Goal: Task Accomplishment & Management: Use online tool/utility

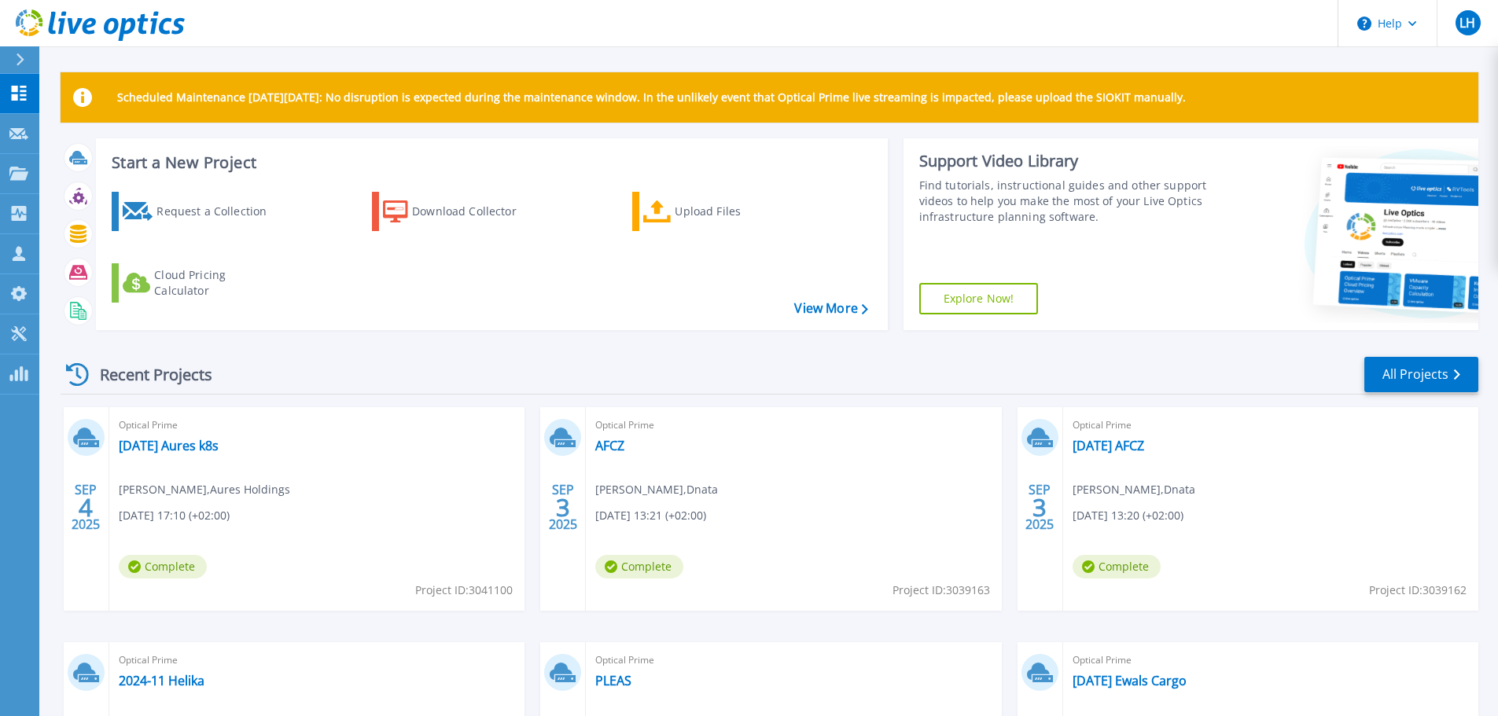
click at [803, 360] on div "Recent Projects All Projects" at bounding box center [769, 374] width 1417 height 39
click at [207, 209] on div "Request a Collection" at bounding box center [219, 211] width 126 height 31
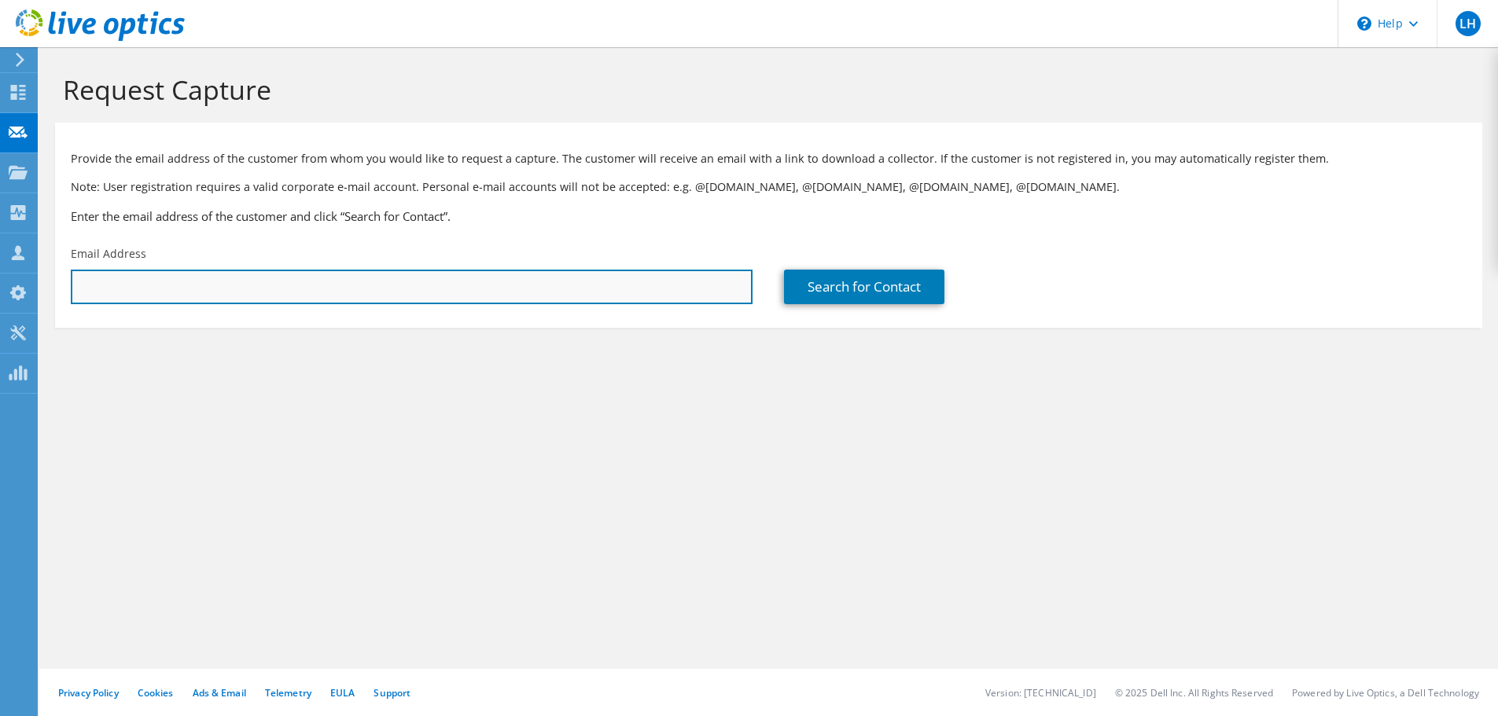
click at [181, 284] on input "text" at bounding box center [412, 287] width 682 height 35
paste input "ivo.osvald@sgleurope.cz"
type input "ivo.osvald@sgleurope.cz"
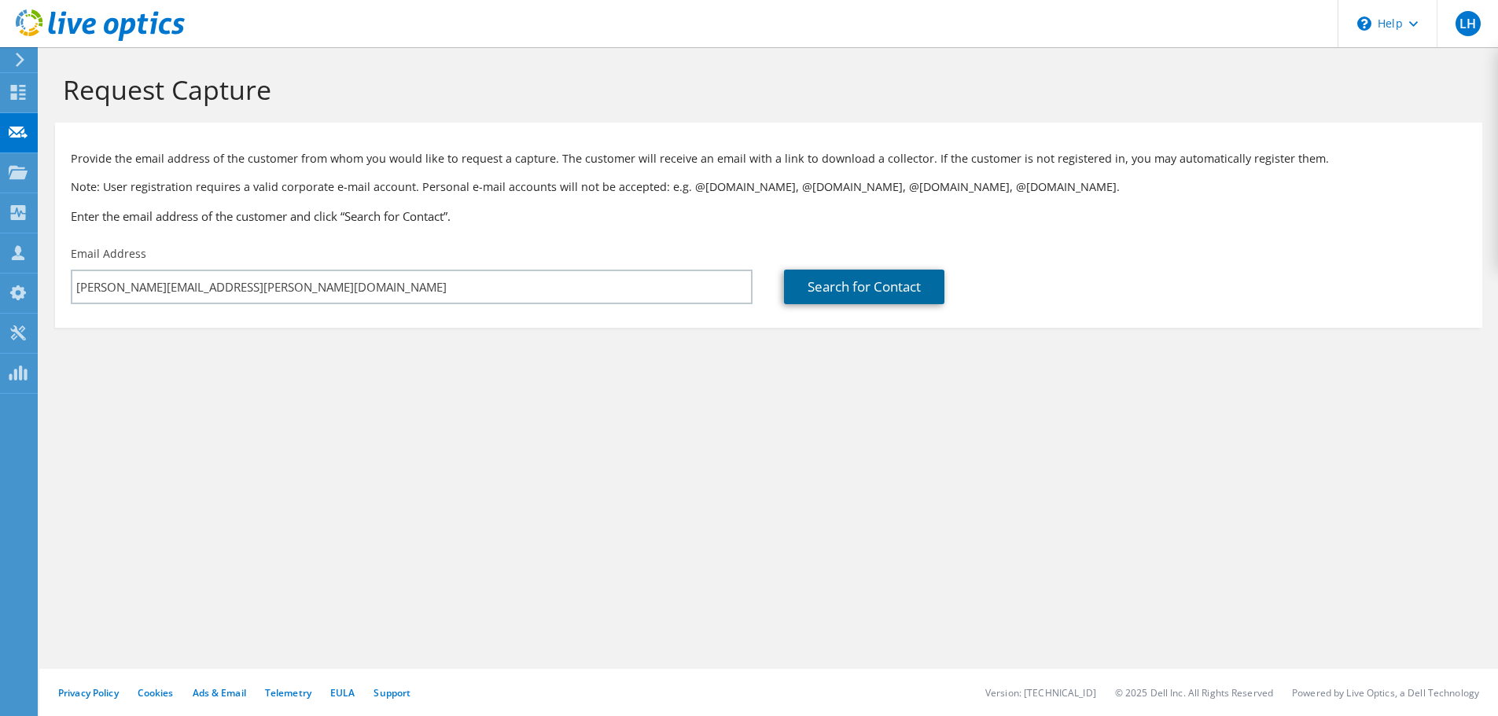
click at [904, 294] on link "Search for Contact" at bounding box center [864, 287] width 160 height 35
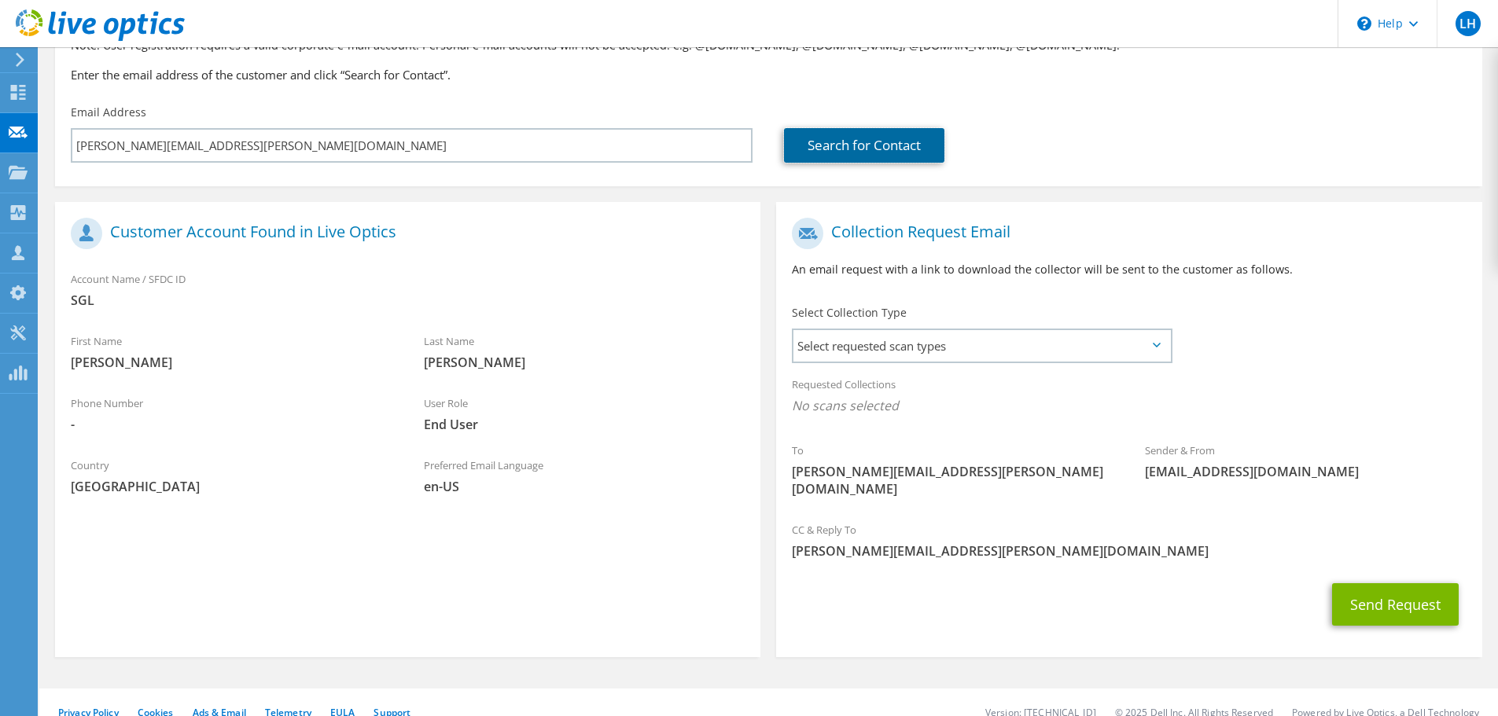
scroll to position [144, 0]
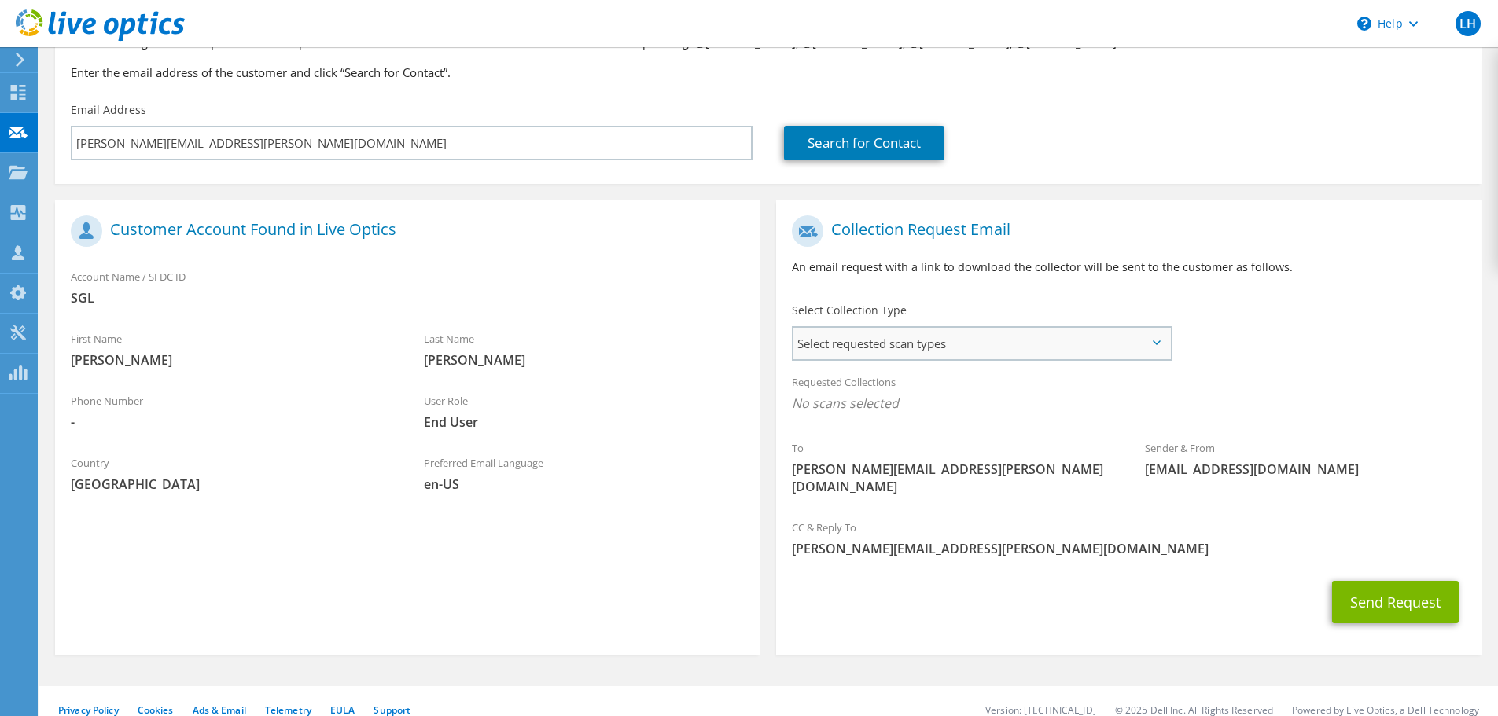
click at [1003, 331] on span "Select requested scan types" at bounding box center [981, 343] width 377 height 31
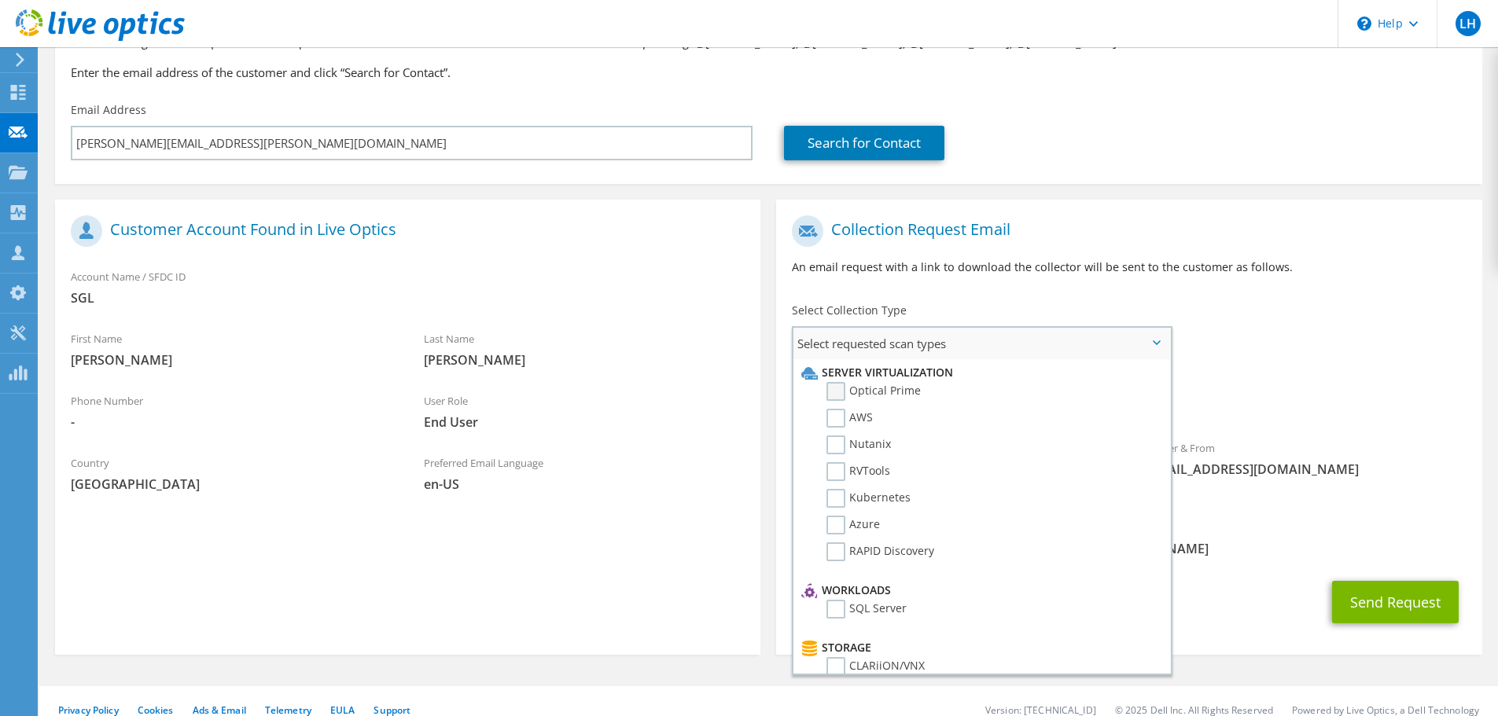
click at [834, 393] on label "Optical Prime" at bounding box center [873, 391] width 94 height 19
click at [0, 0] on input "Optical Prime" at bounding box center [0, 0] width 0 height 0
click at [1325, 369] on div "Requested Collections No scans selected Optical Prime" at bounding box center [1128, 397] width 705 height 63
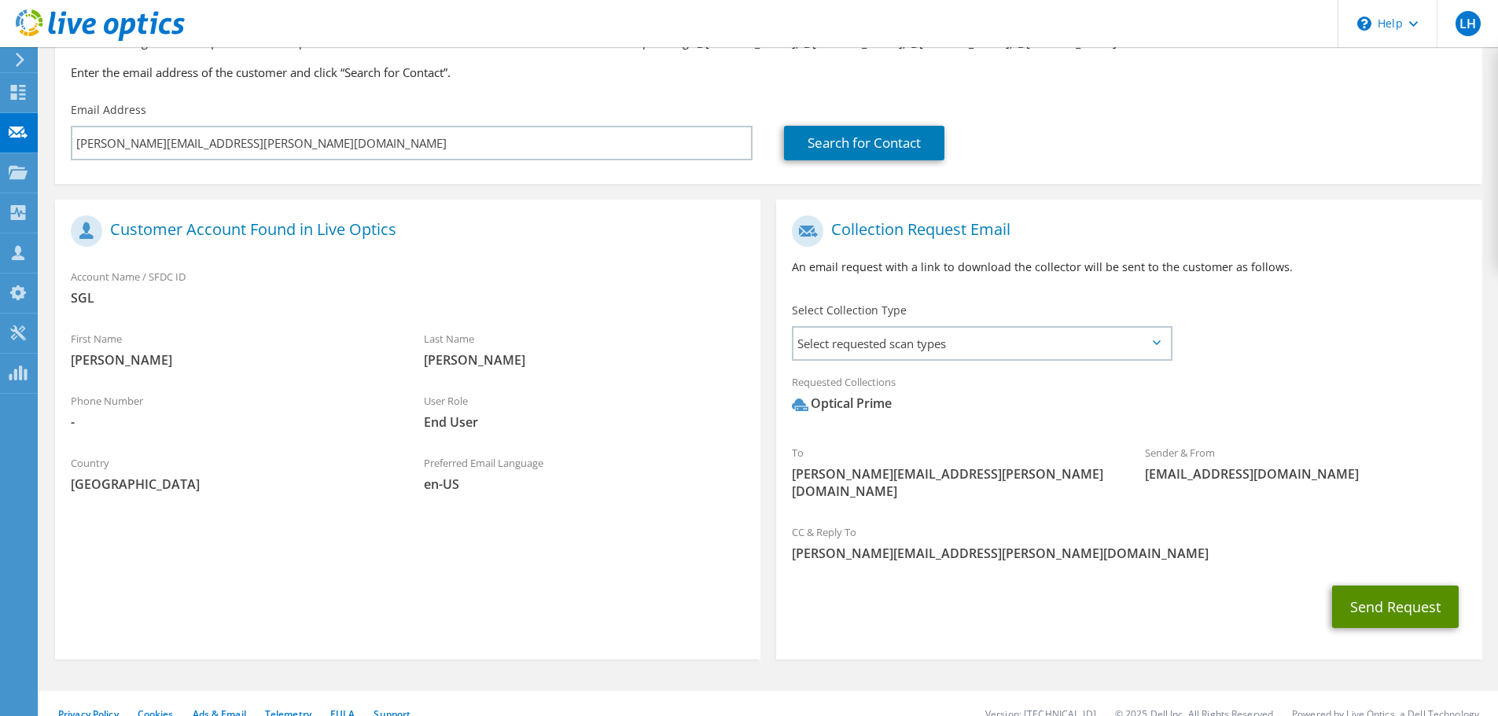
click at [1395, 590] on button "Send Request" at bounding box center [1395, 607] width 127 height 42
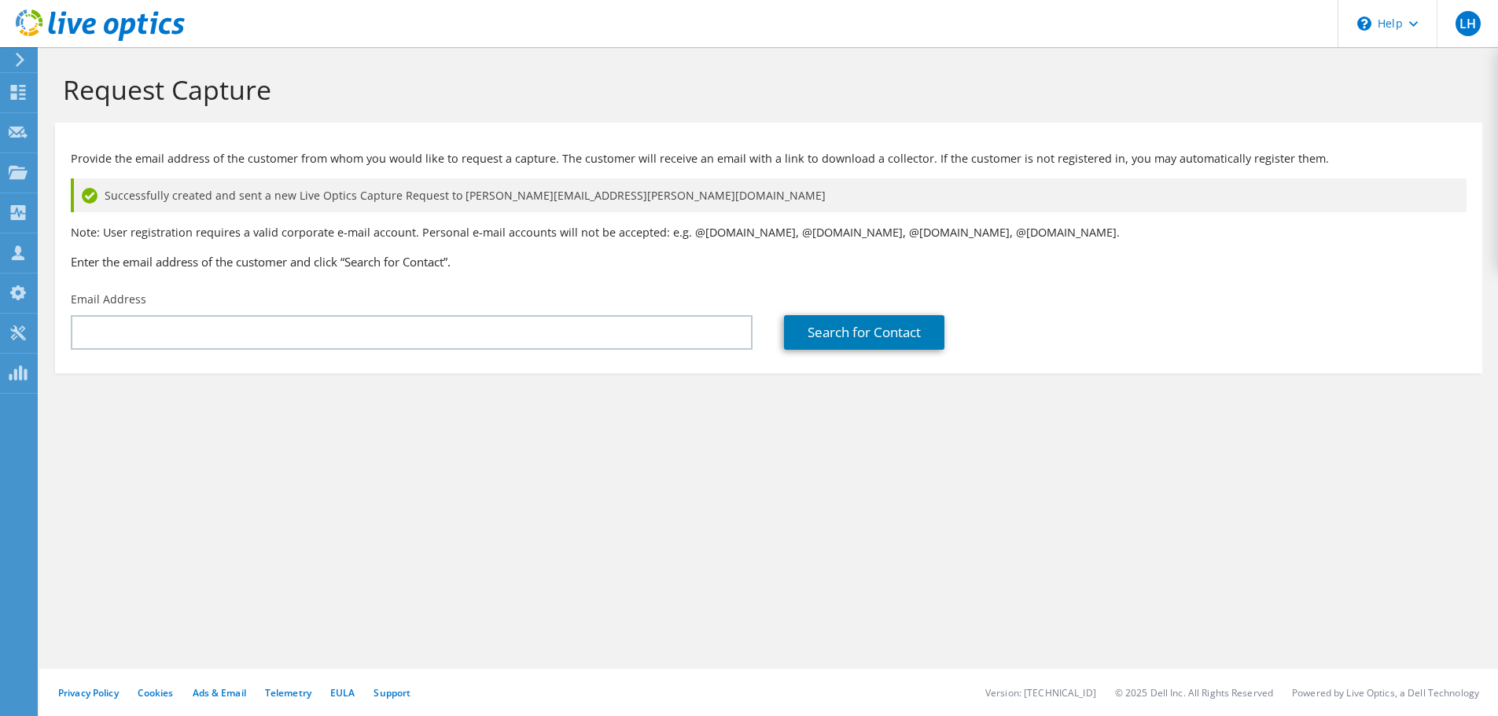
click at [24, 59] on icon at bounding box center [20, 60] width 12 height 14
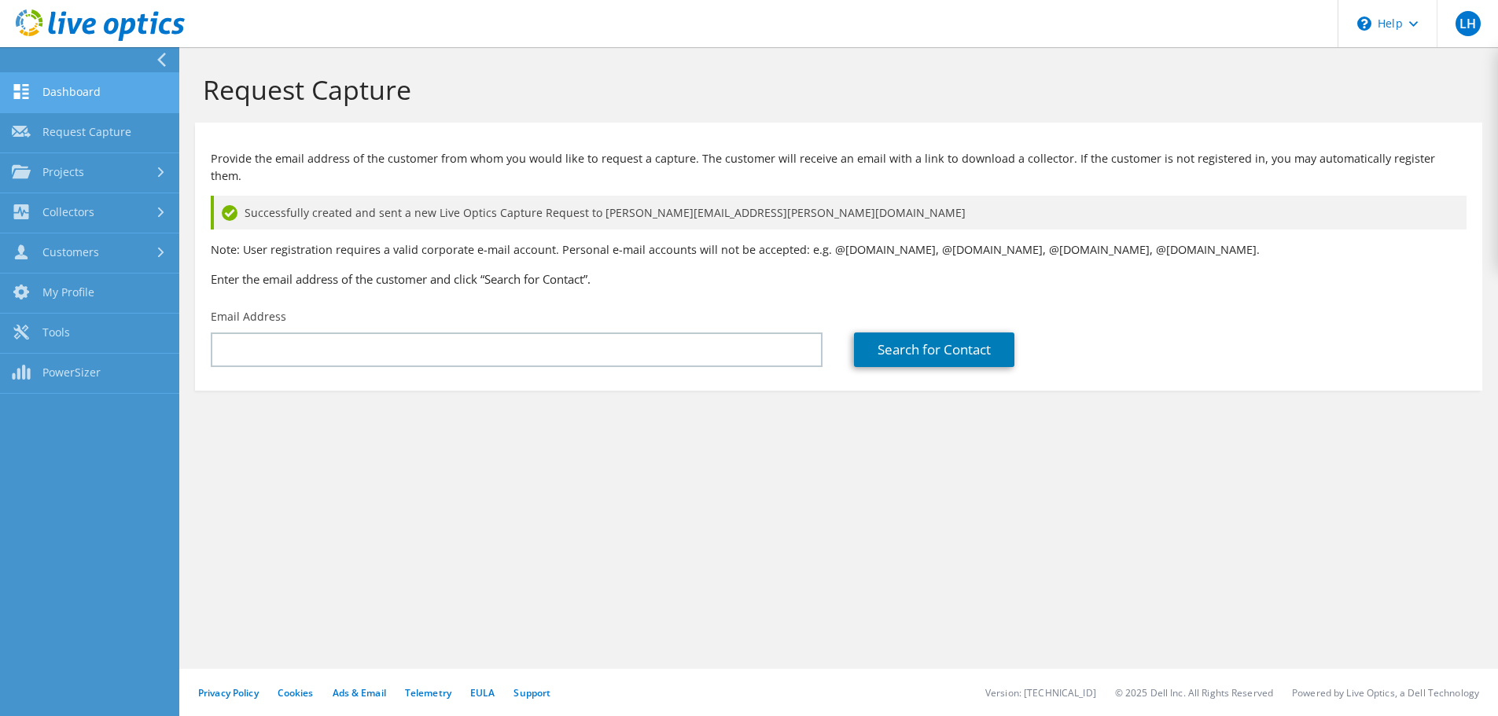
click at [108, 87] on link "Dashboard" at bounding box center [89, 93] width 179 height 40
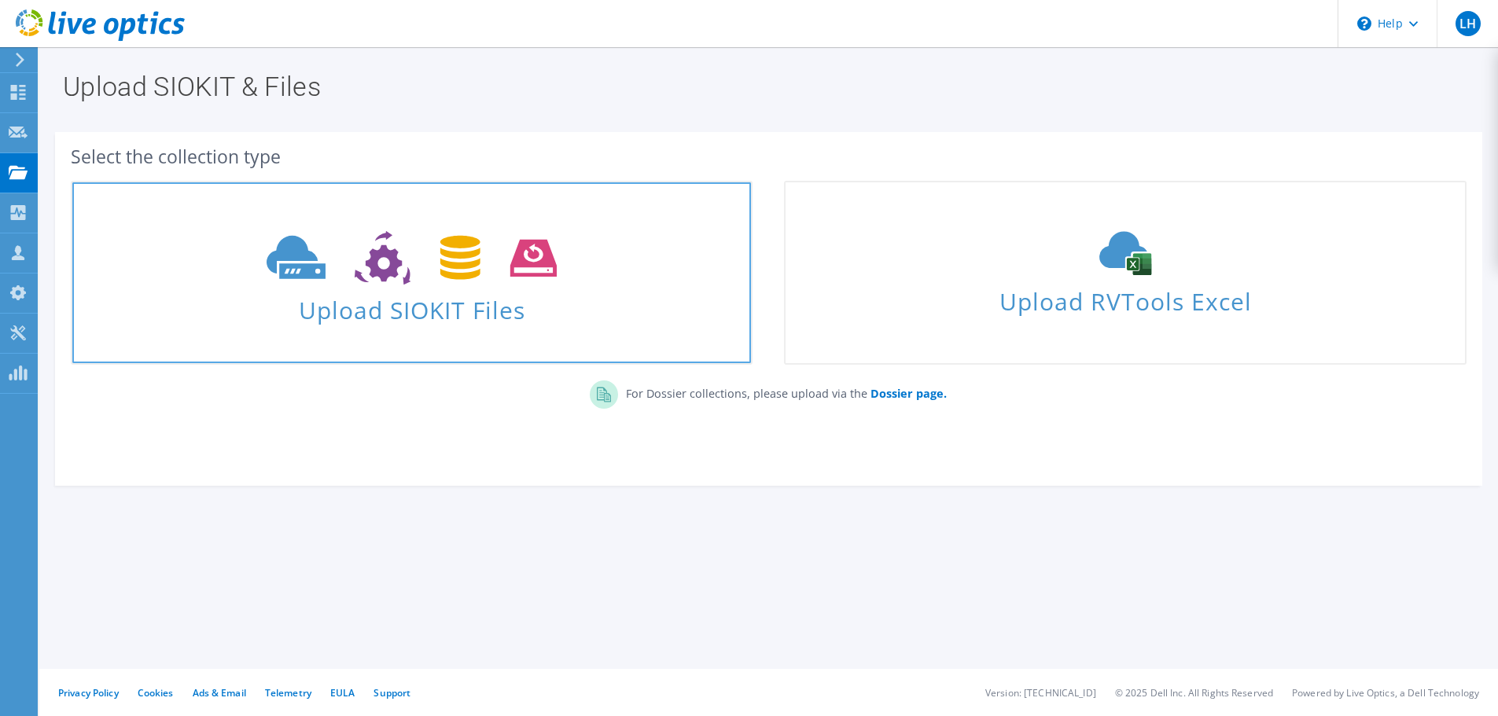
click at [371, 283] on icon at bounding box center [412, 258] width 290 height 54
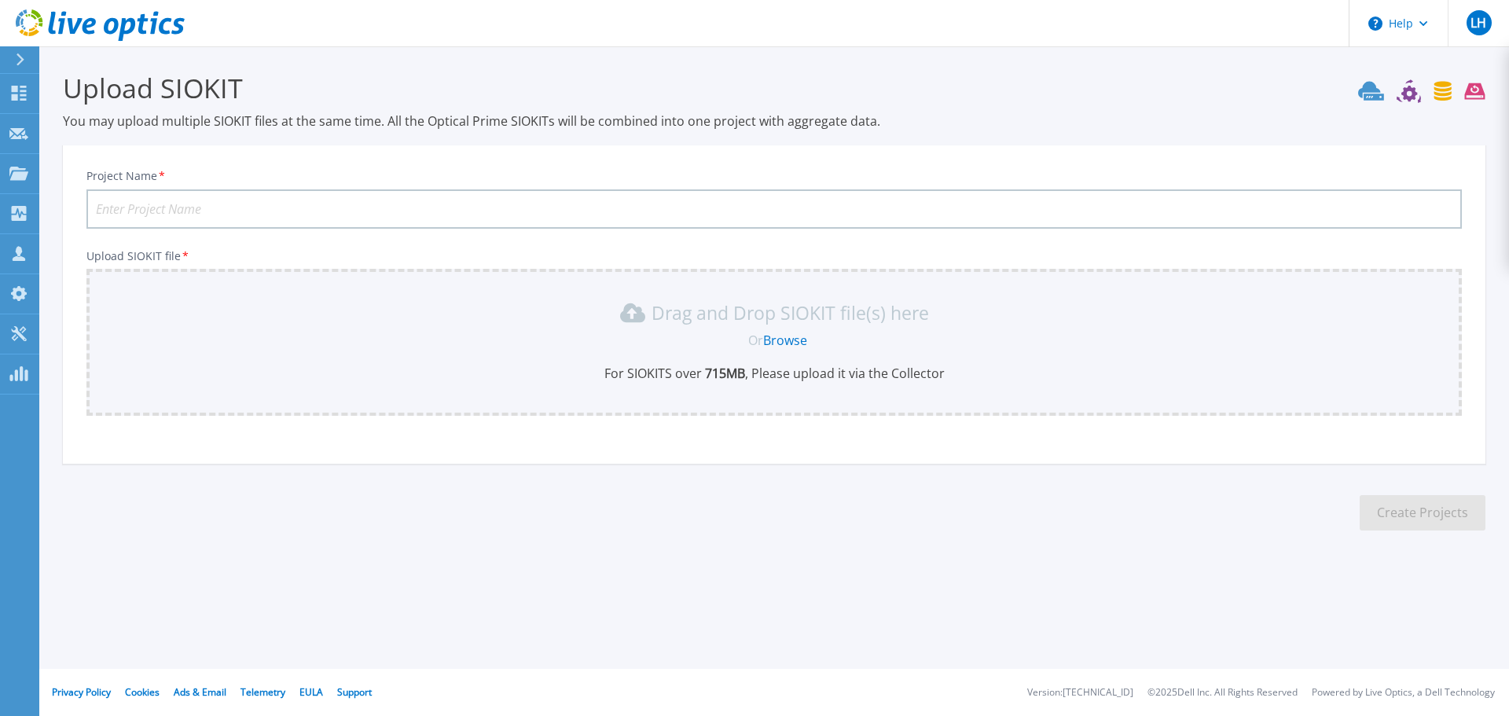
click at [200, 208] on input "Project Name *" at bounding box center [774, 208] width 1376 height 39
type input "[DATE] MOVO"
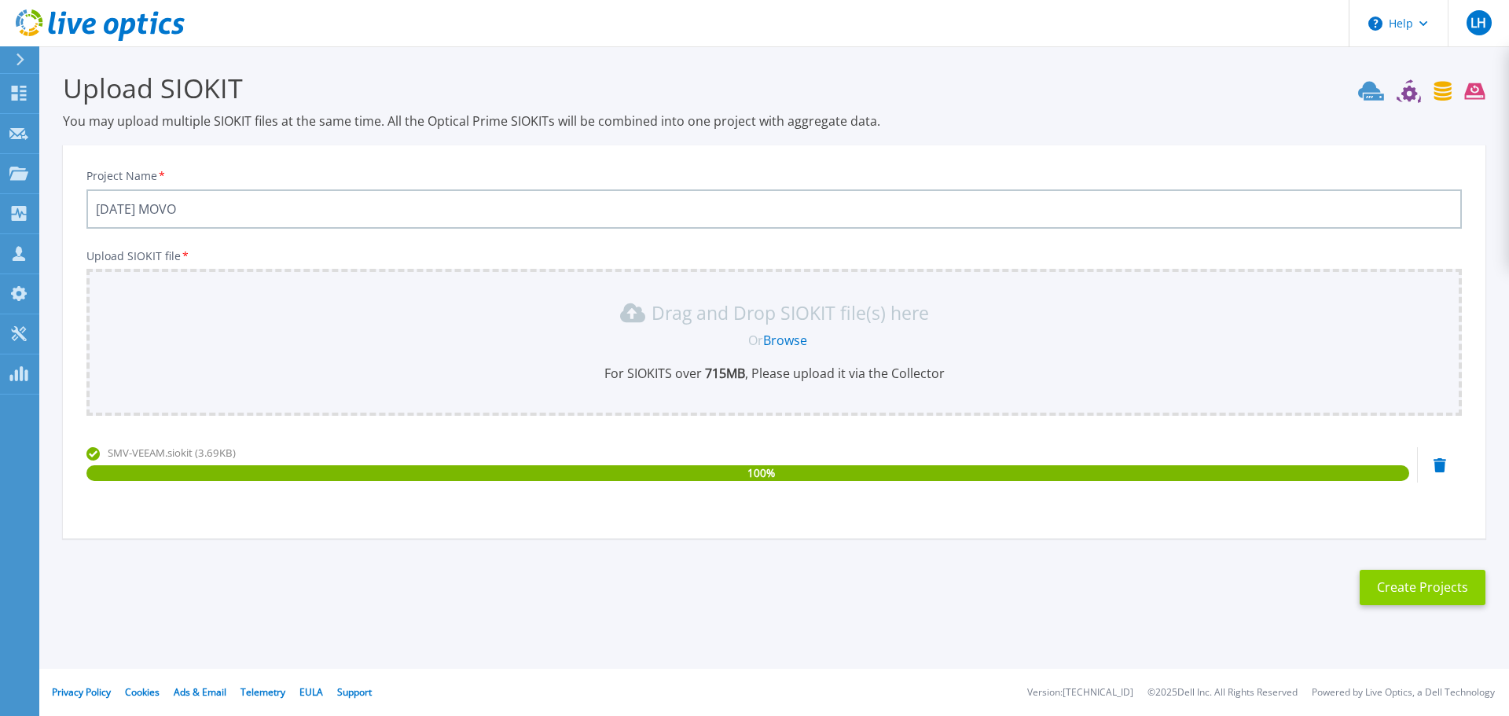
click at [1439, 590] on button "Create Projects" at bounding box center [1423, 587] width 126 height 35
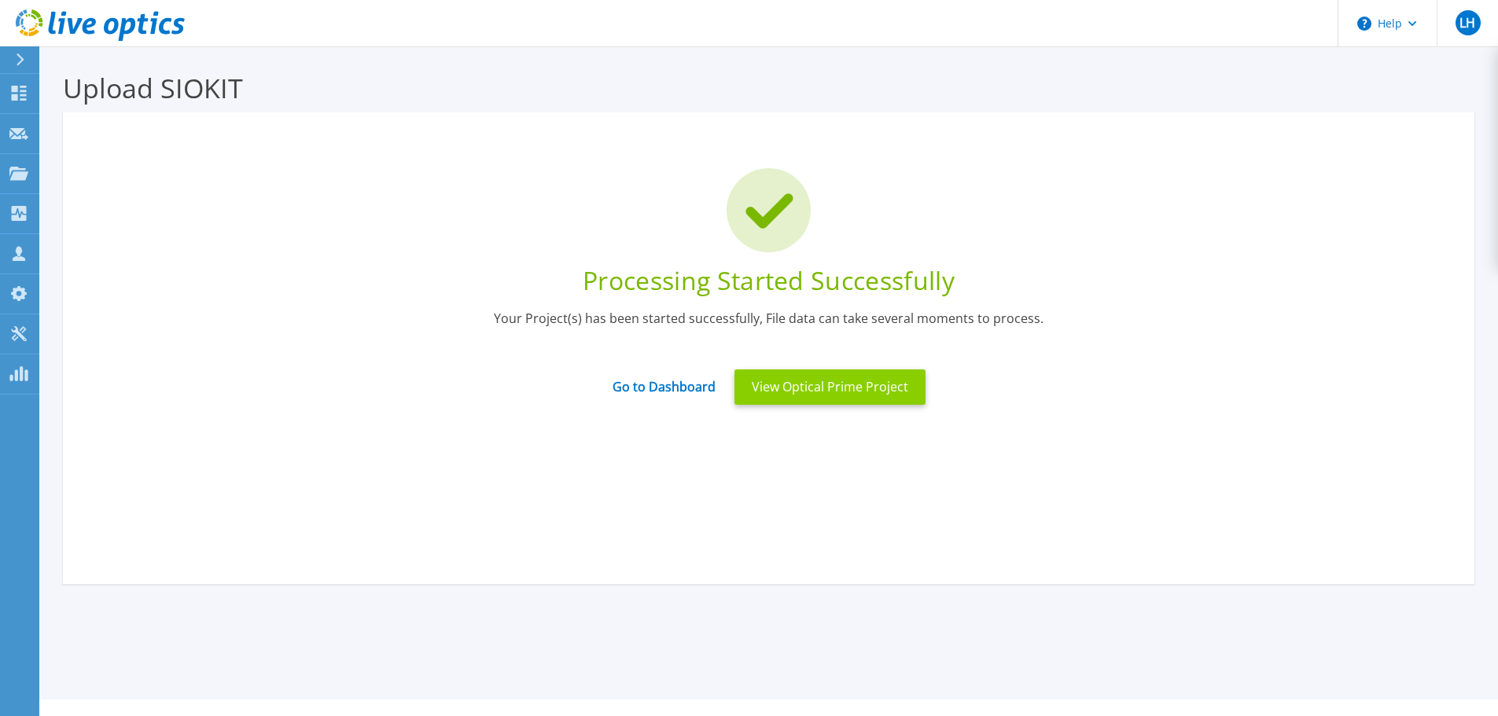
click at [859, 376] on button "View Optical Prime Project" at bounding box center [829, 387] width 191 height 35
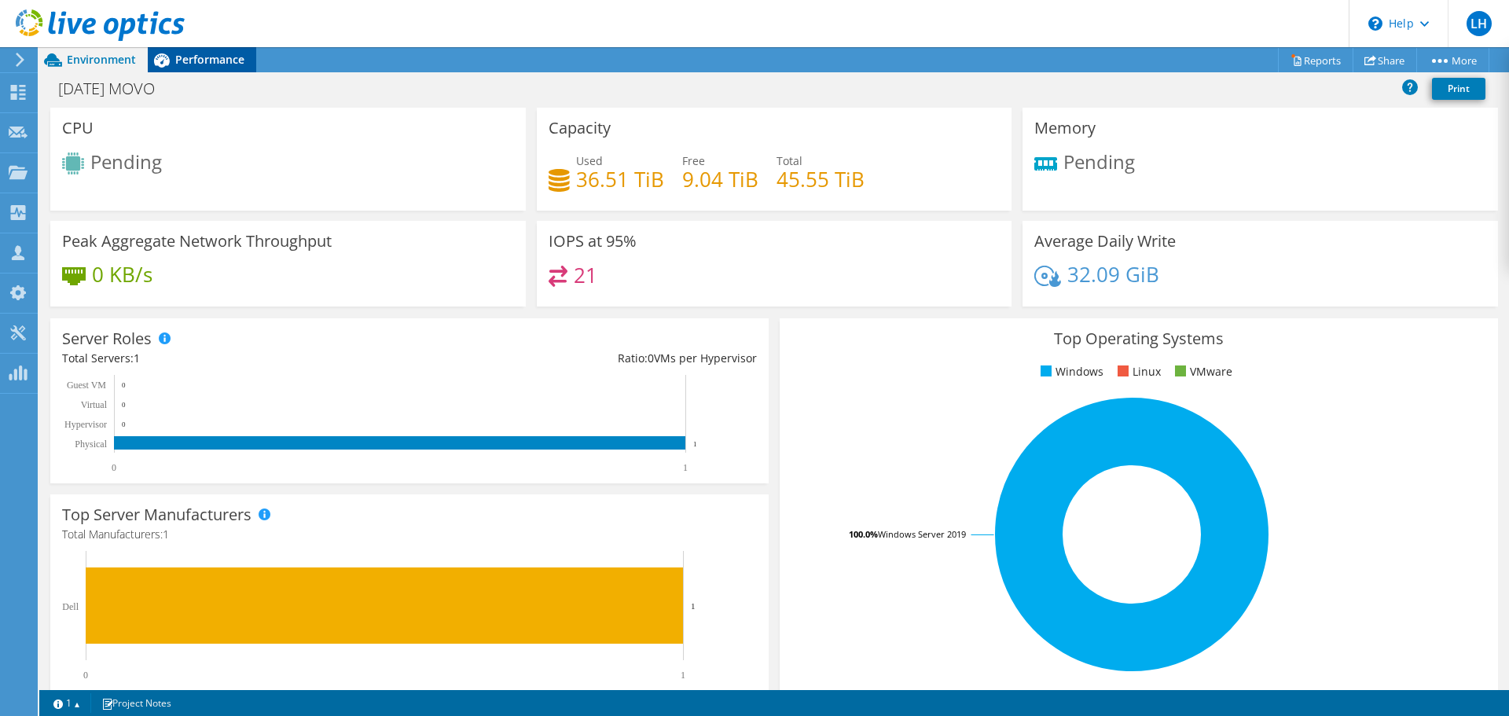
click at [185, 64] on span "Performance" at bounding box center [209, 59] width 69 height 15
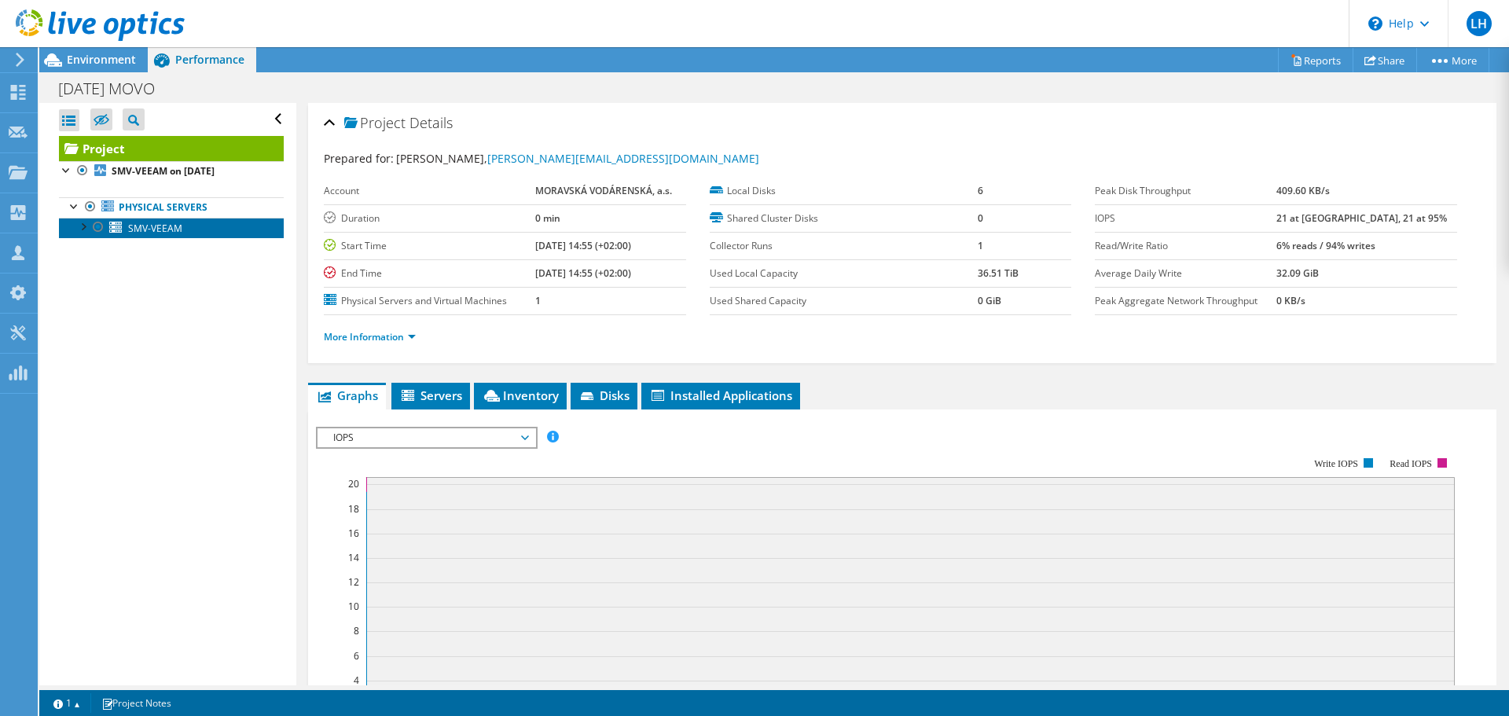
click at [156, 232] on span "SMV-VEEAM" at bounding box center [155, 228] width 54 height 13
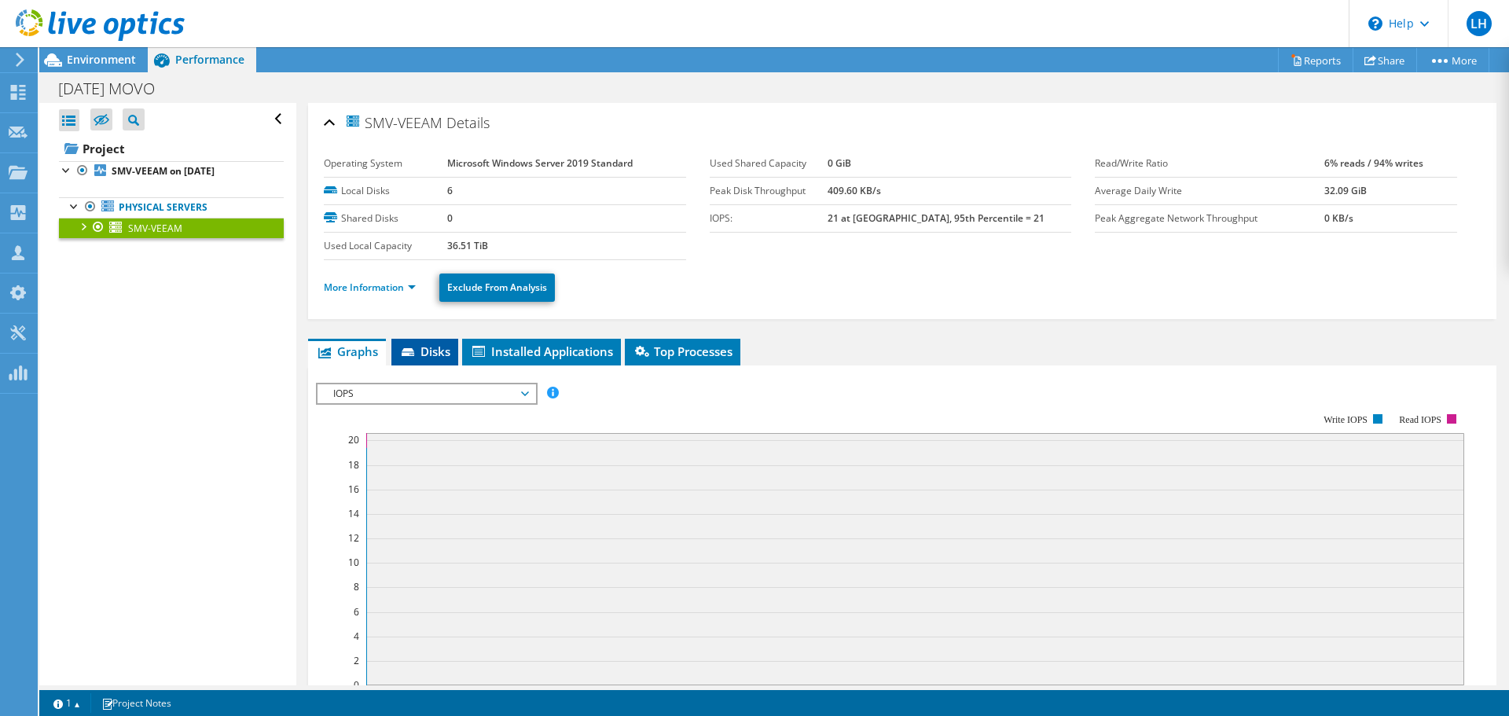
click at [432, 349] on span "Disks" at bounding box center [424, 352] width 51 height 16
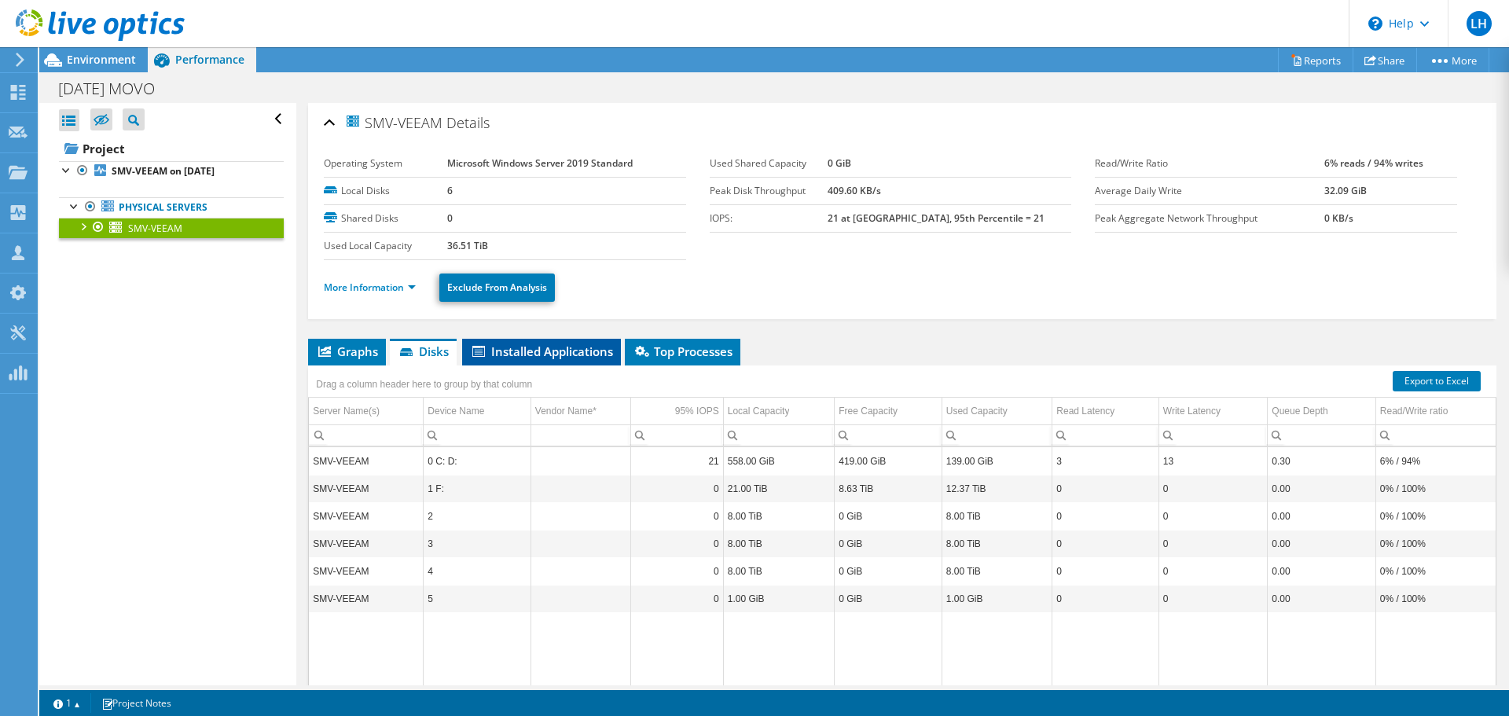
click at [561, 356] on span "Installed Applications" at bounding box center [541, 352] width 143 height 16
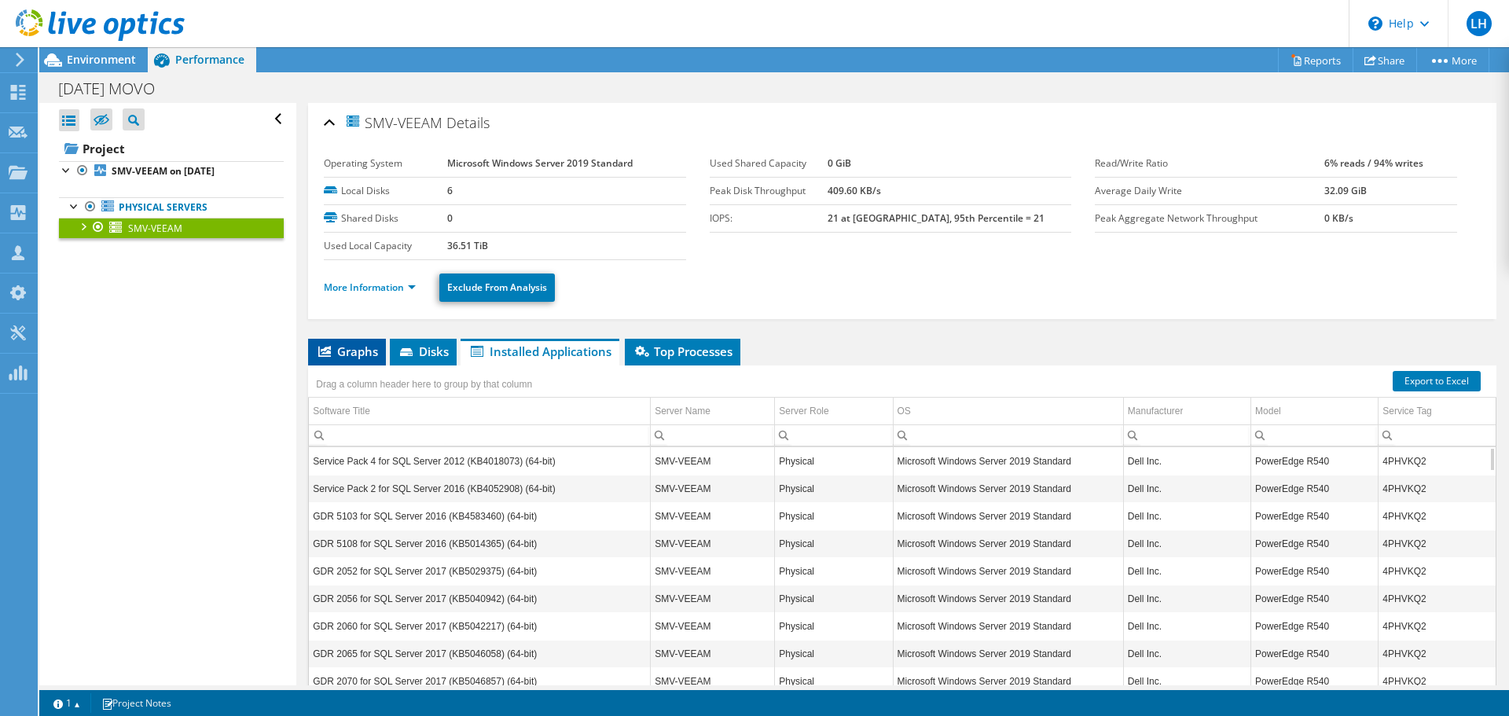
click at [369, 352] on span "Graphs" at bounding box center [347, 352] width 62 height 16
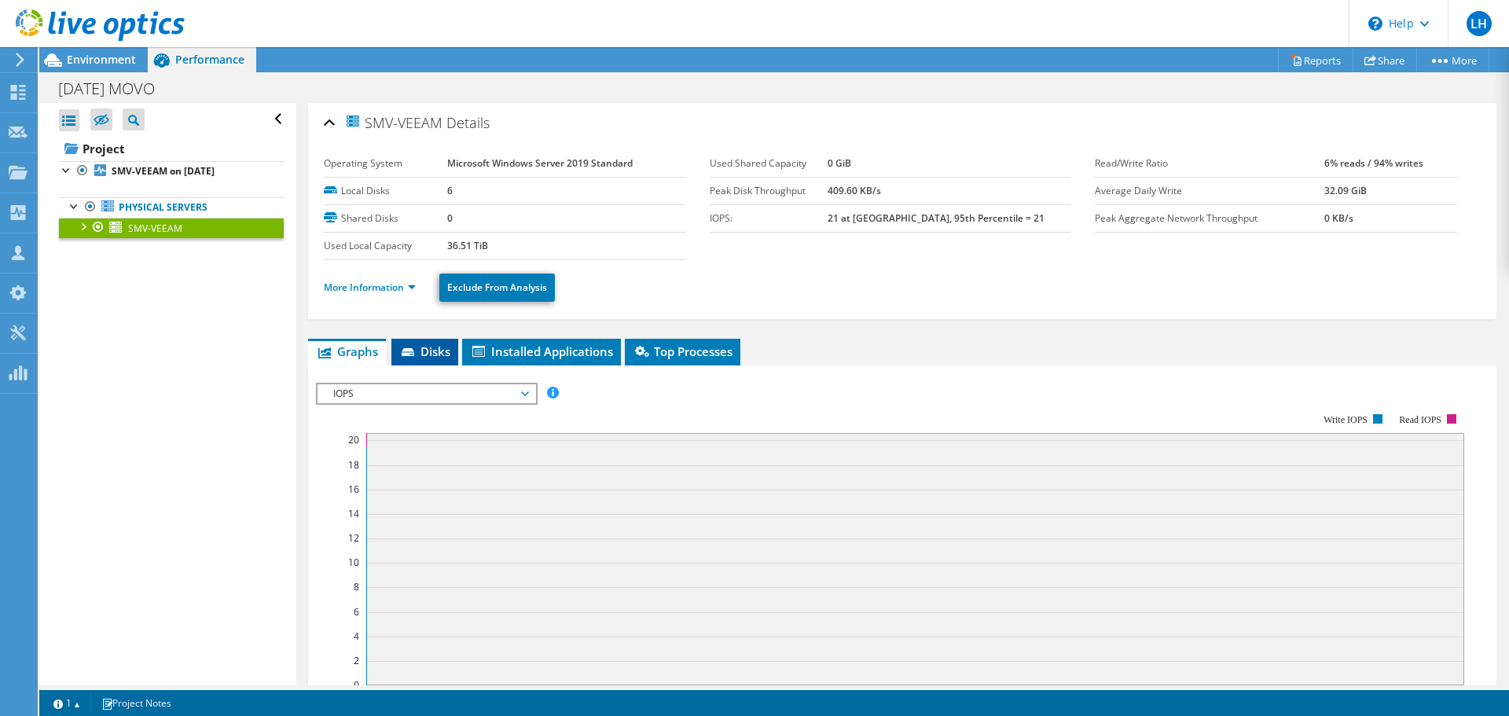
click at [442, 347] on span "Disks" at bounding box center [424, 352] width 51 height 16
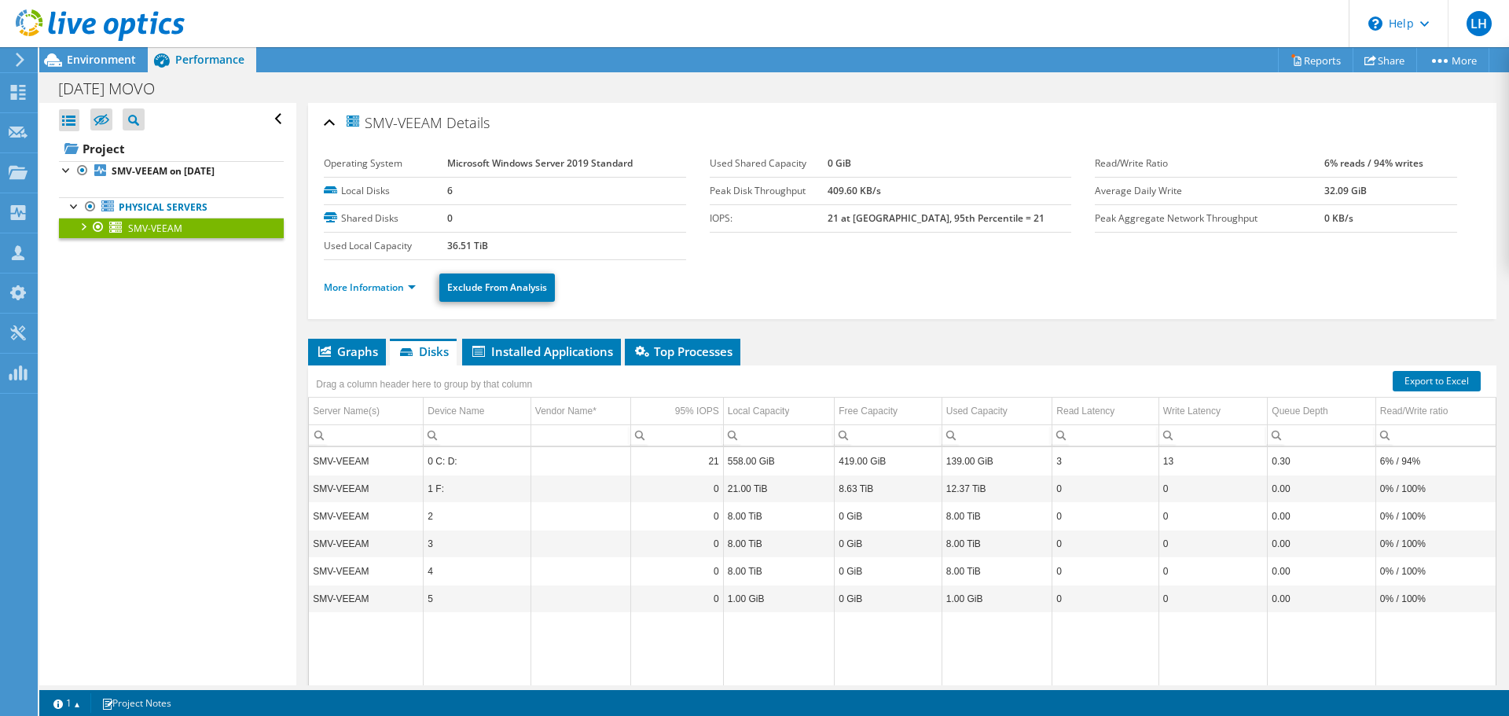
click at [866, 336] on div "SMV-VEEAM Details Operating System Microsoft Windows Server 2019 Standard Local…" at bounding box center [902, 431] width 1212 height 656
click at [83, 226] on div at bounding box center [83, 226] width 16 height 16
click at [159, 442] on div "Open All Close All Hide Excluded Nodes Project Tree Filter" at bounding box center [167, 394] width 256 height 583
click at [367, 291] on link "More Information" at bounding box center [370, 287] width 92 height 13
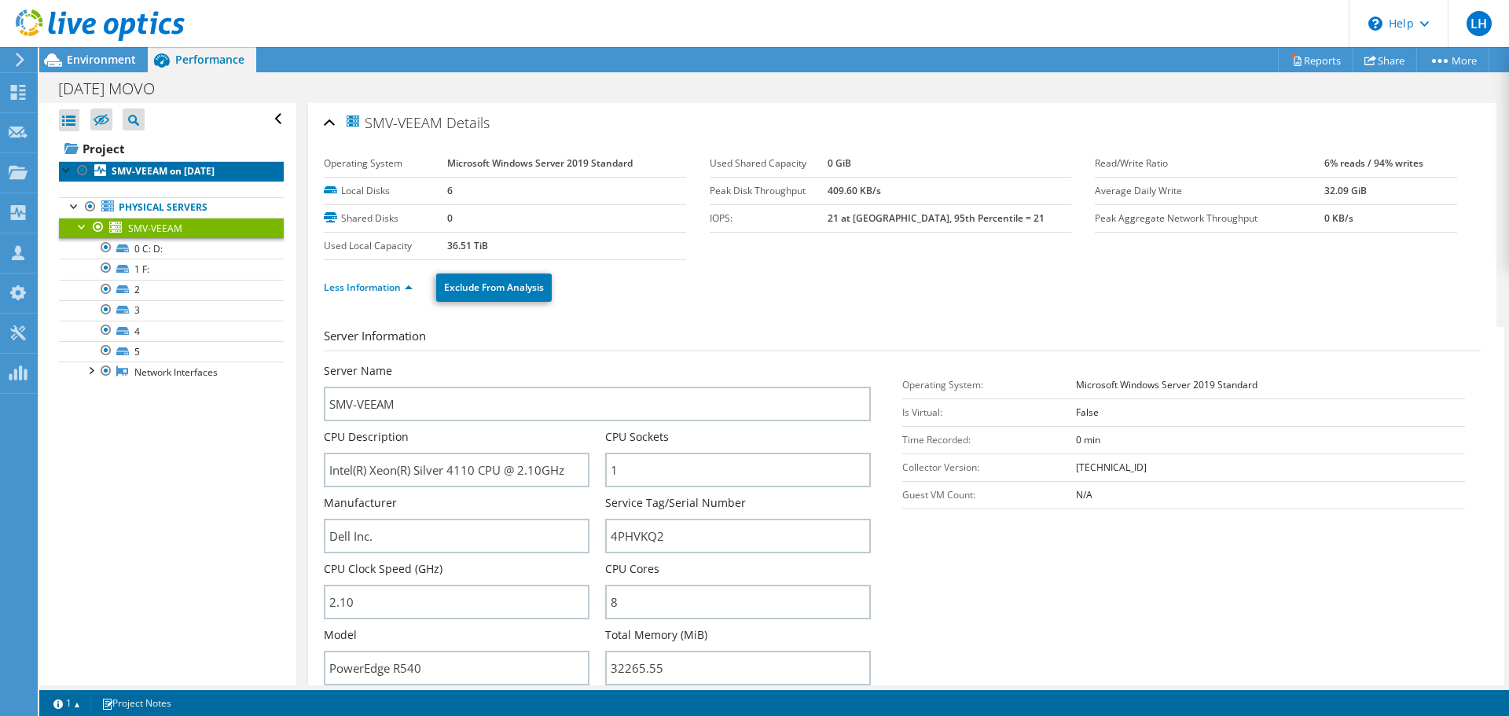
click at [153, 164] on b "SMV-VEEAM on 9/15/2025" at bounding box center [163, 170] width 103 height 13
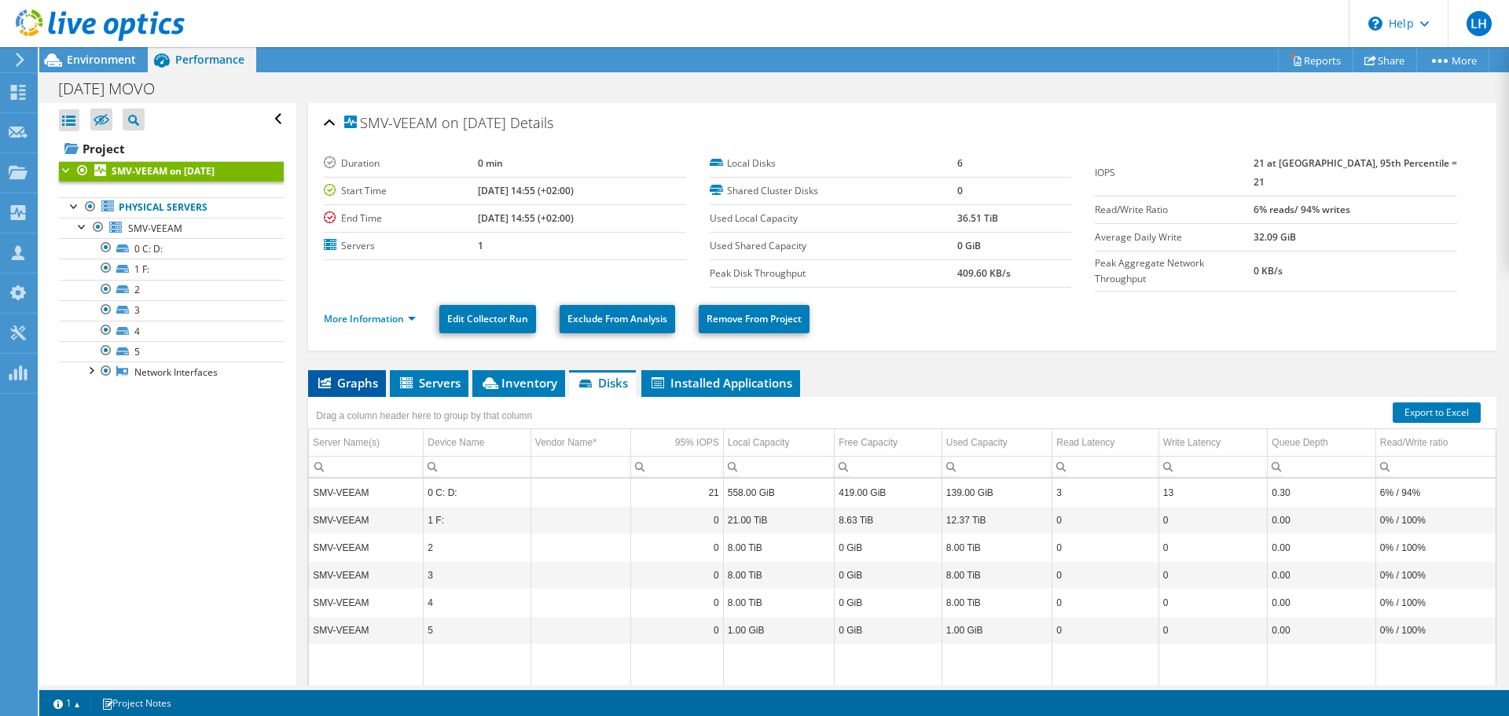
click at [358, 375] on span "Graphs" at bounding box center [347, 383] width 62 height 16
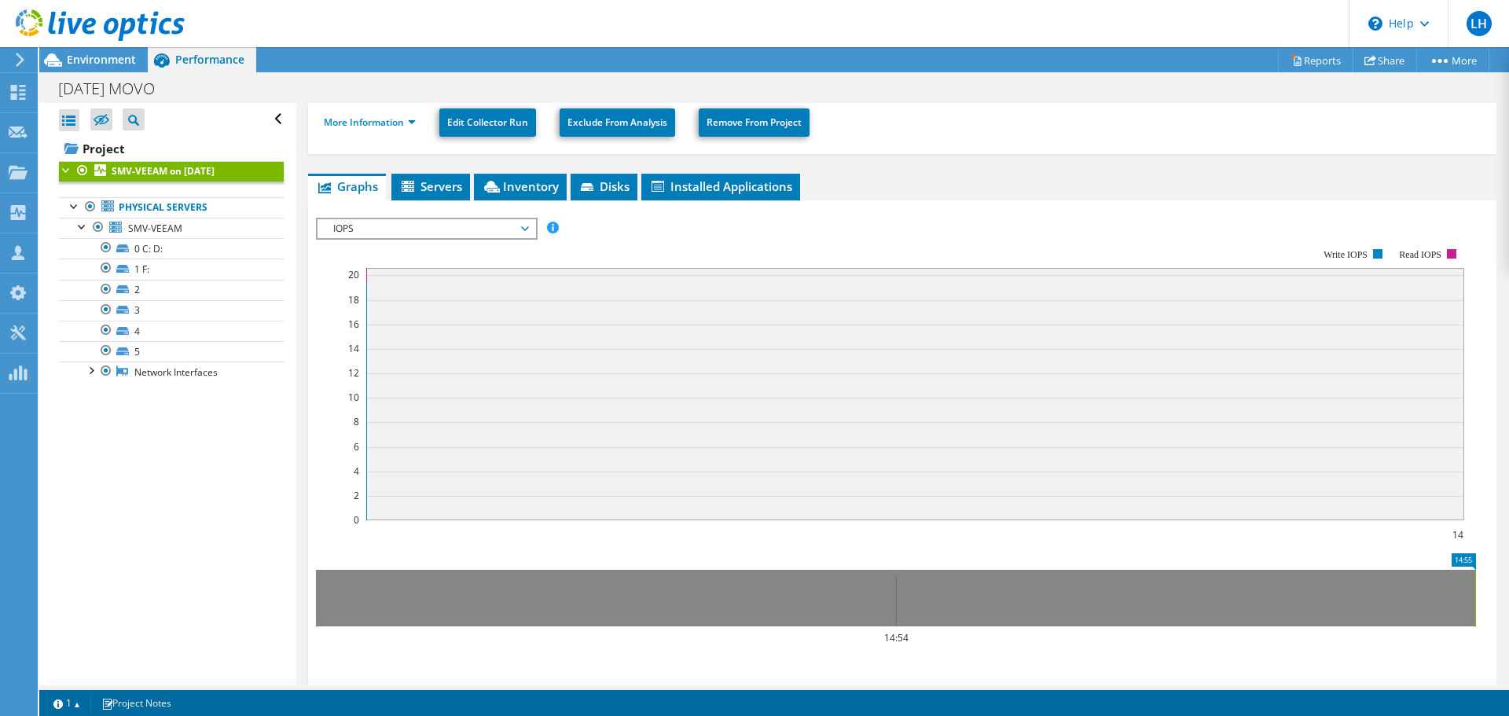
scroll to position [236, 0]
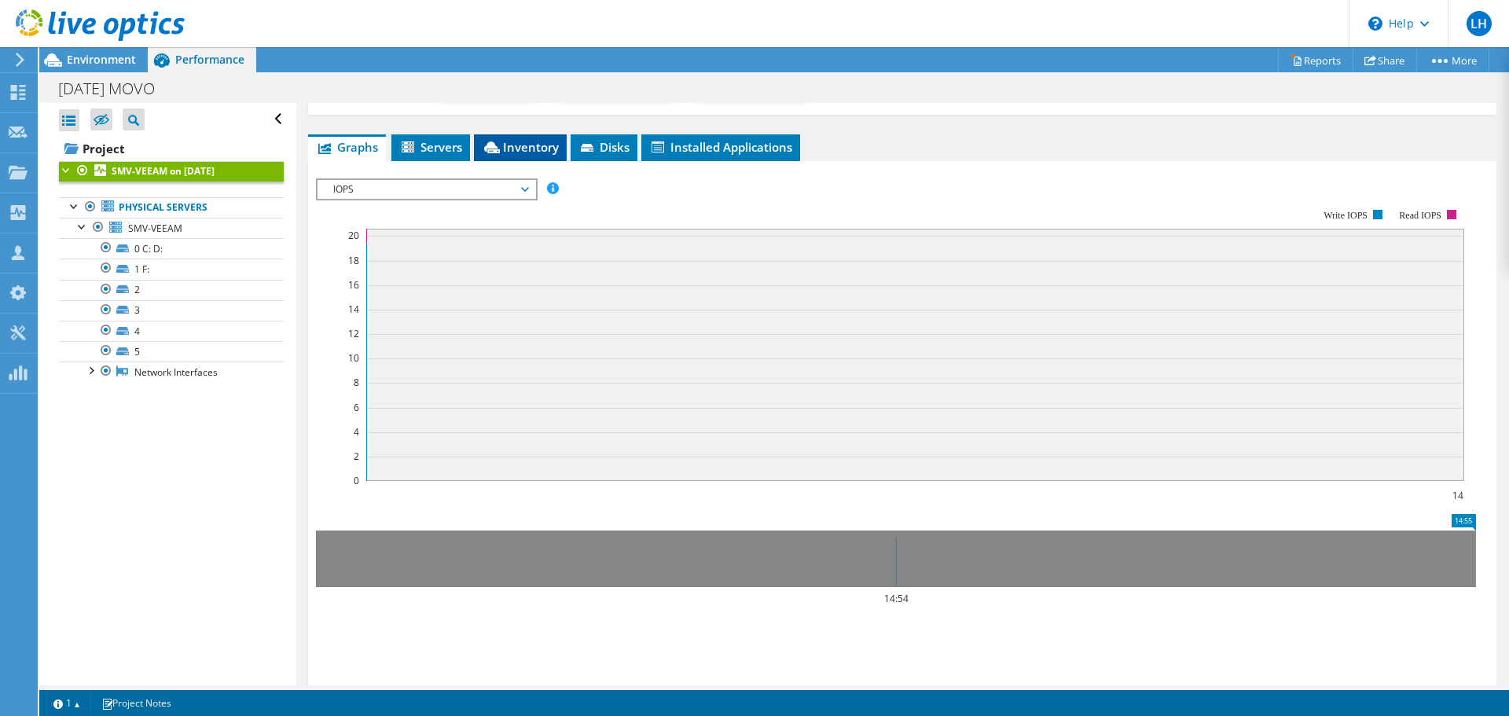
click at [507, 139] on span "Inventory" at bounding box center [520, 147] width 77 height 16
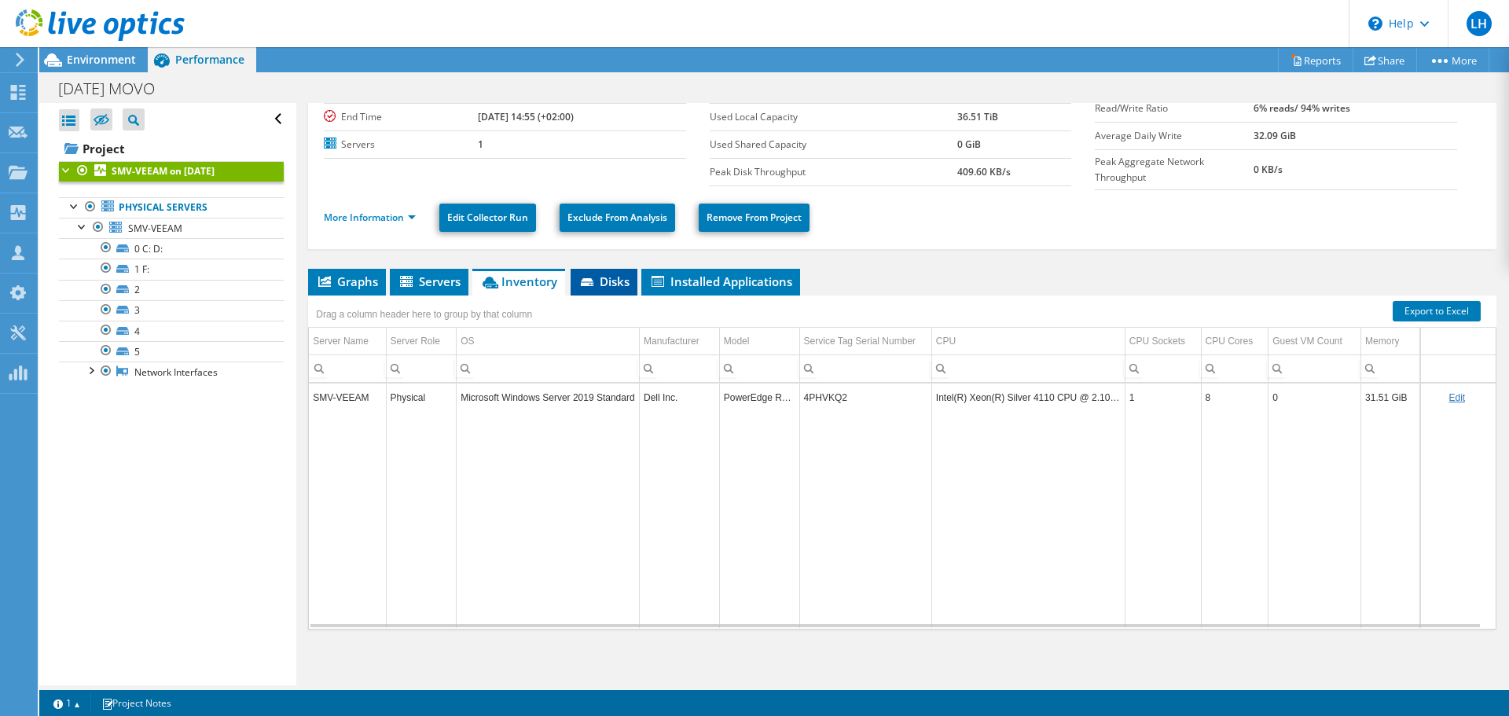
click at [590, 278] on icon at bounding box center [589, 283] width 16 height 10
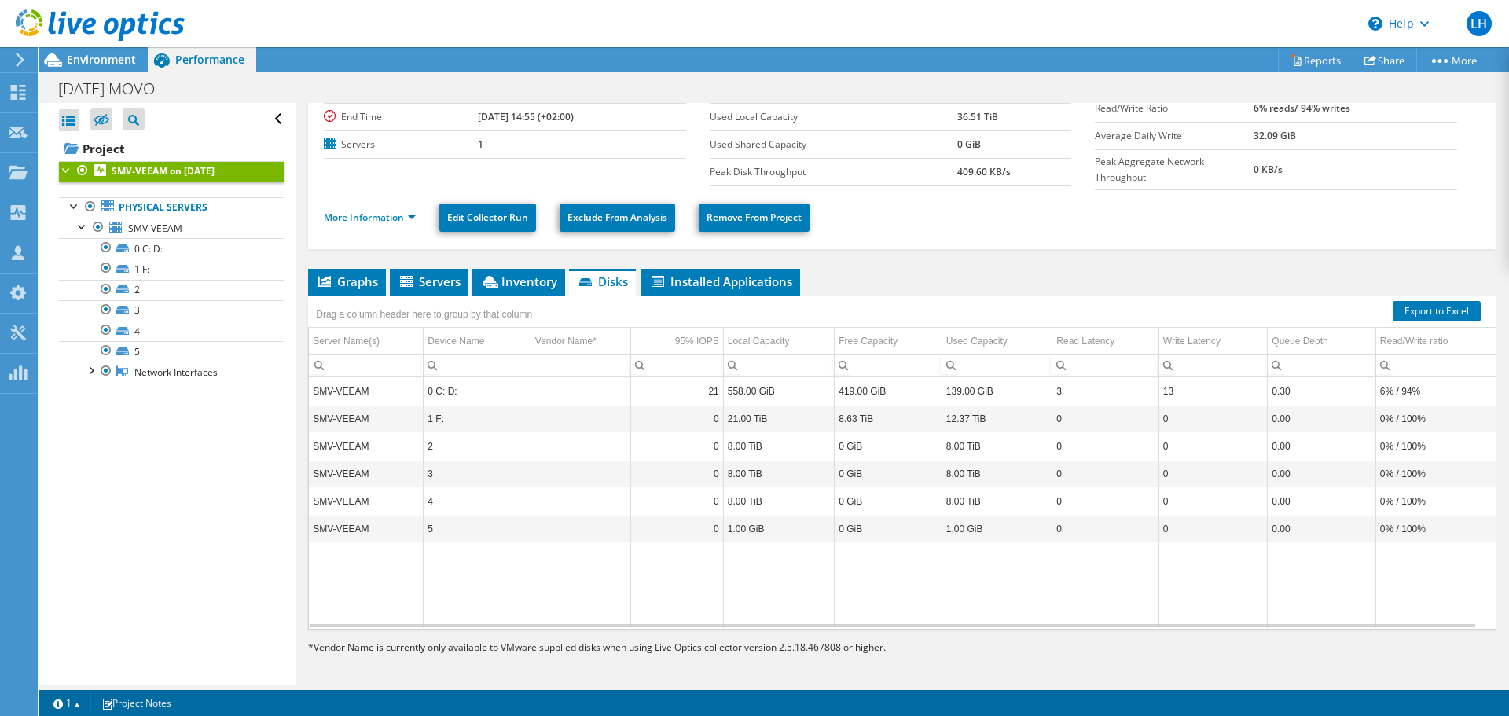
click at [157, 468] on div "Open All Close All Hide Excluded Nodes Project Tree Filter" at bounding box center [167, 394] width 256 height 583
click at [176, 90] on h1 "2025-09-15 MOVO" at bounding box center [115, 88] width 128 height 17
click at [179, 89] on h1 "2025-09-15 MOVO" at bounding box center [115, 88] width 128 height 17
click at [321, 83] on link at bounding box center [310, 88] width 22 height 20
click at [194, 550] on div "Open All Close All Hide Excluded Nodes Project Tree Filter" at bounding box center [167, 394] width 256 height 583
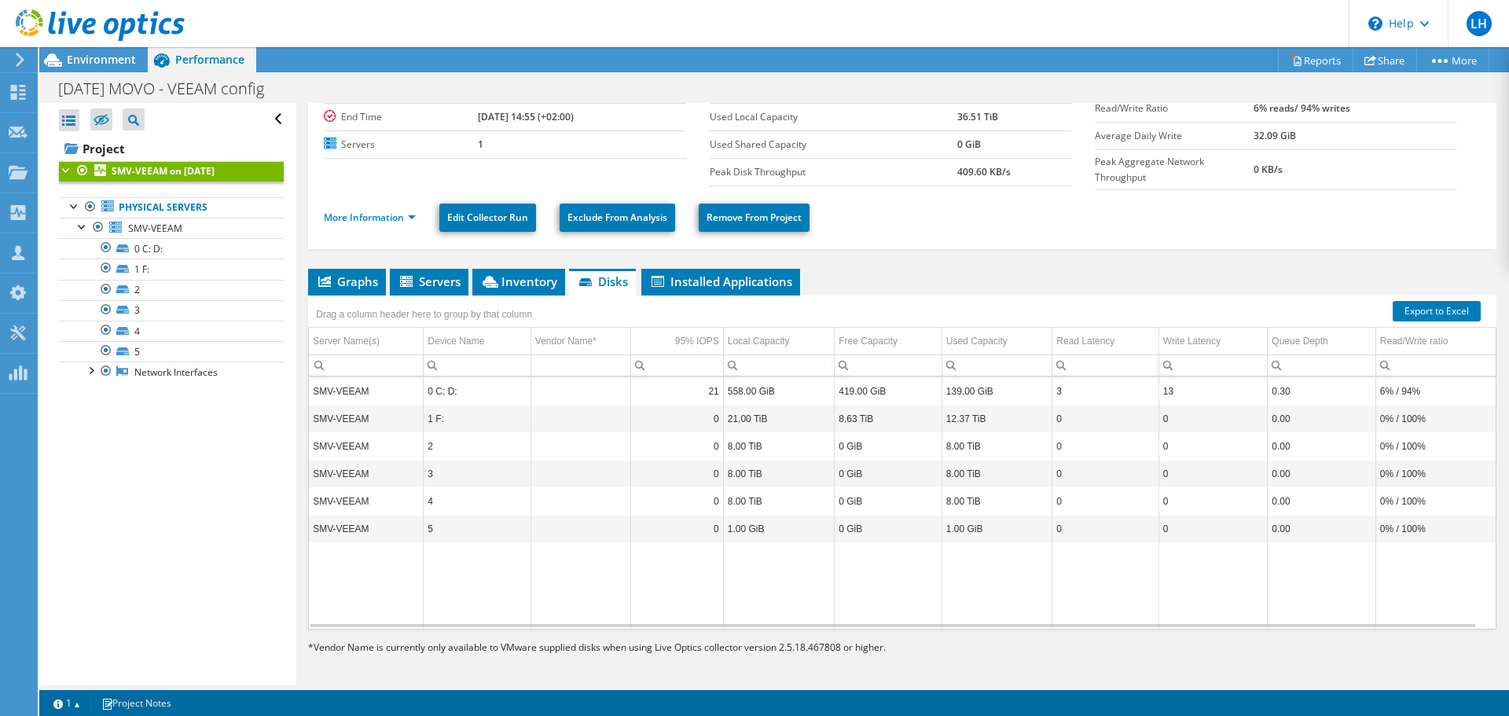
click at [23, 62] on icon at bounding box center [20, 60] width 12 height 14
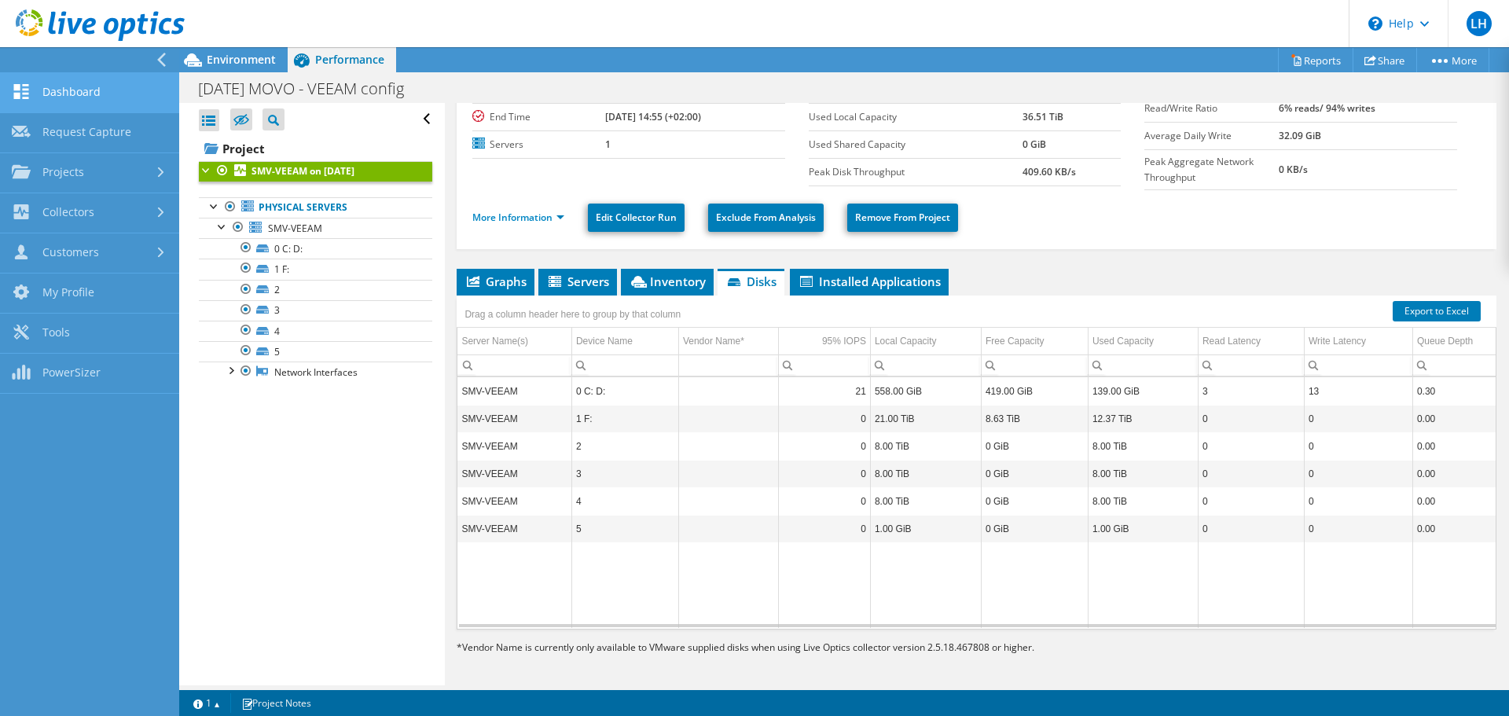
click at [44, 88] on link "Dashboard" at bounding box center [89, 93] width 179 height 40
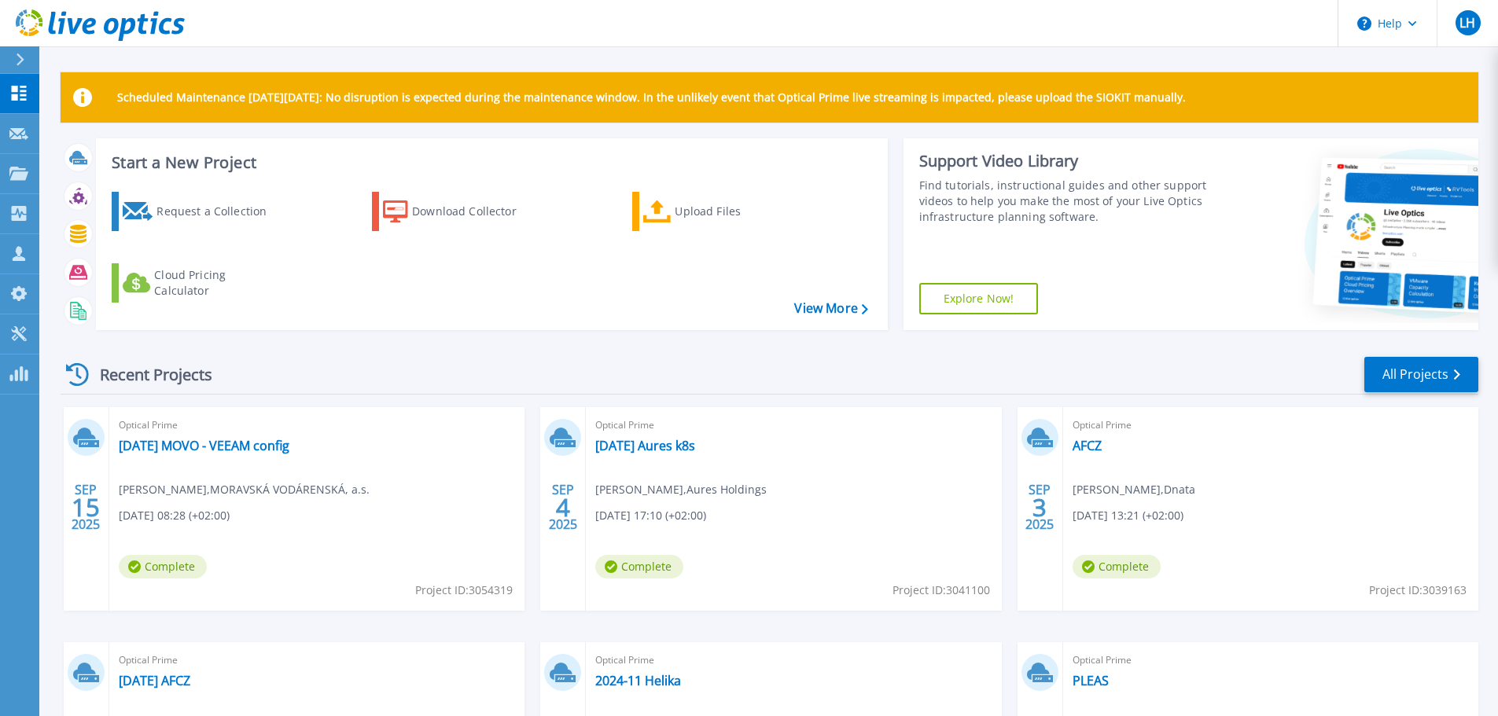
click at [568, 311] on div "Request a Collection Download Collector Upload Files Cloud Pricing Calculator" at bounding box center [489, 250] width 781 height 143
click at [1414, 23] on icon at bounding box center [1412, 24] width 9 height 6
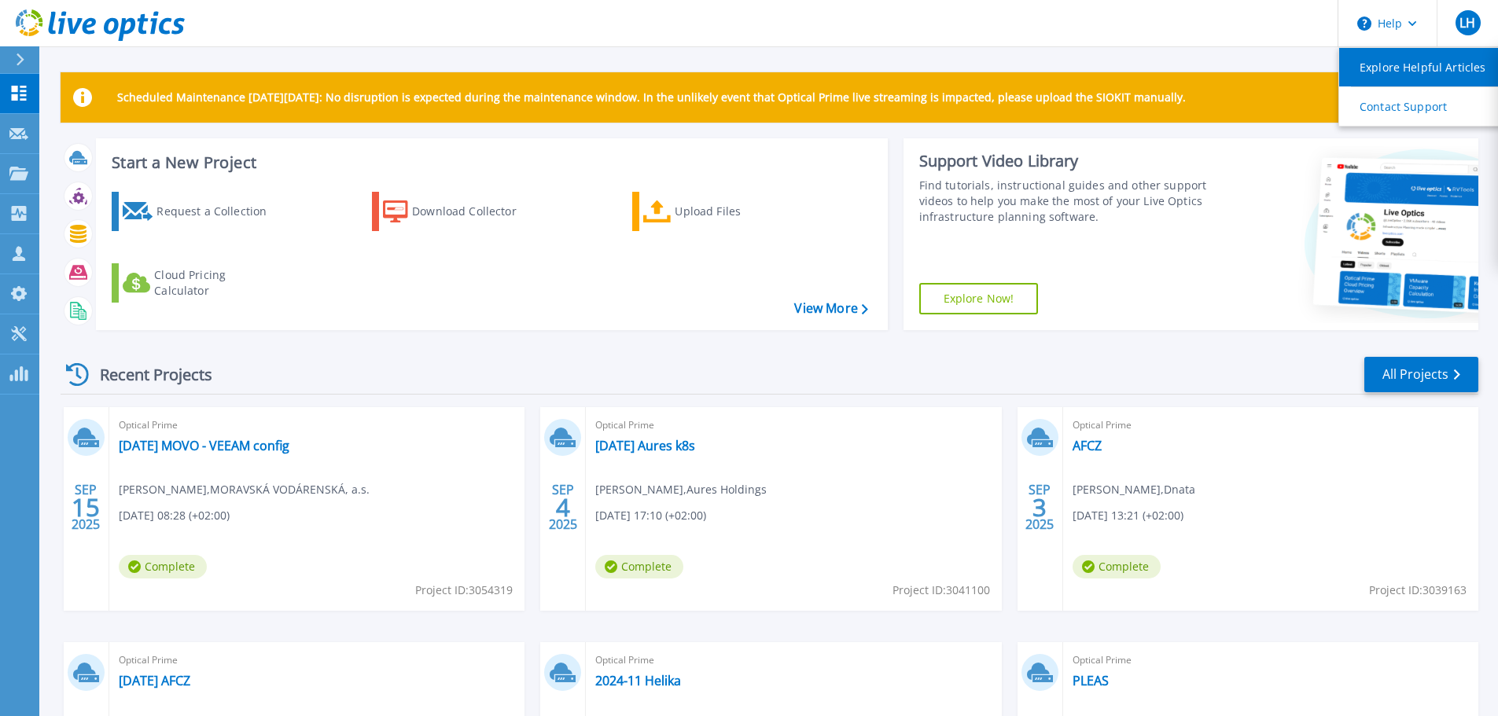
click at [1415, 70] on link "Explore Helpful Articles" at bounding box center [1426, 67] width 175 height 39
